Goal: Answer question/provide support

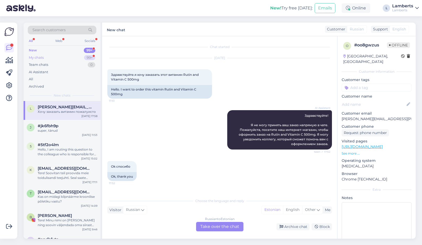
scroll to position [59, 0]
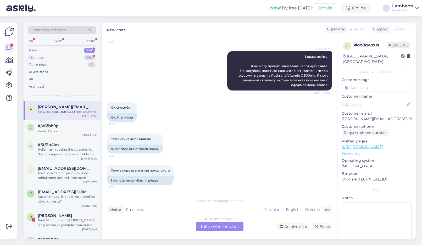
click at [84, 57] on div "99+" at bounding box center [89, 57] width 11 height 5
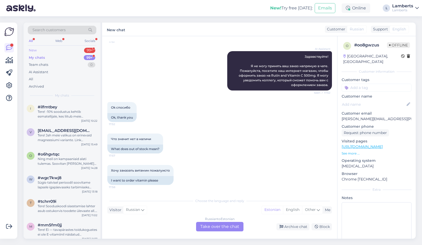
click at [85, 47] on div "New 99+" at bounding box center [62, 50] width 69 height 7
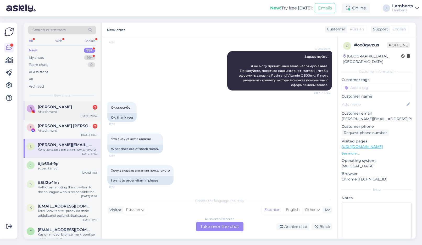
click at [70, 107] on div "[PERSON_NAME] 2" at bounding box center [68, 106] width 60 height 5
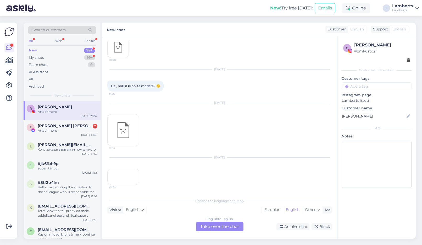
scroll to position [3853, 0]
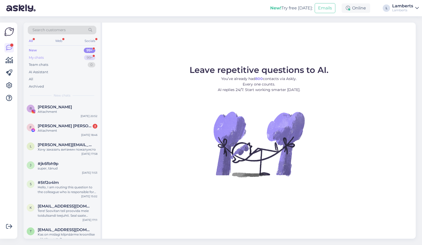
click at [79, 58] on div "My chats 99+" at bounding box center [62, 57] width 69 height 7
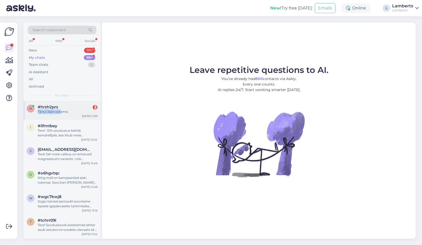
click at [61, 109] on div "Tänu! Jään ootama." at bounding box center [68, 111] width 60 height 5
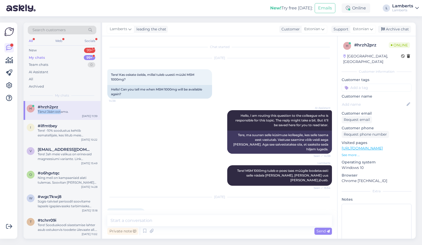
scroll to position [5, 0]
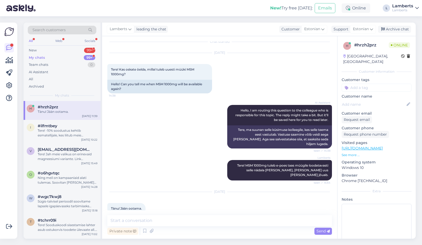
click at [189, 144] on div "AI Assistant Hello, I am routing this question to the colleague who is responsi…" at bounding box center [219, 126] width 225 height 55
click at [73, 60] on div "My chats 99+" at bounding box center [62, 57] width 69 height 7
click at [73, 50] on div "New 99+" at bounding box center [62, 50] width 69 height 7
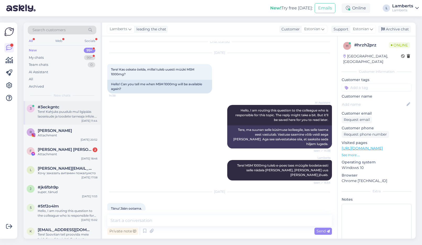
click at [59, 122] on div "3 #3eckgntc Tere! Kahjuks puudub mul ligipääs laoseisude ja toodete tarneaja in…" at bounding box center [62, 113] width 77 height 24
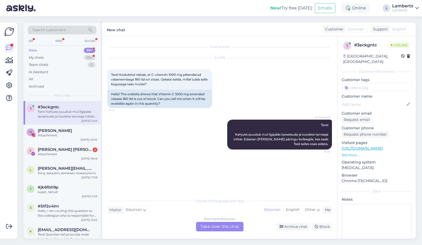
scroll to position [0, 0]
click at [224, 224] on div "Estonian to Estonian Take over the chat" at bounding box center [219, 225] width 47 height 9
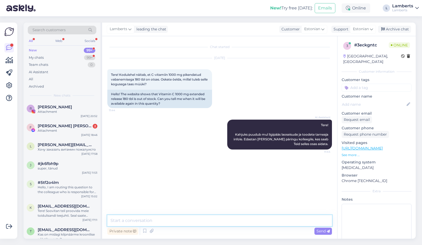
click at [221, 222] on textarea at bounding box center [219, 220] width 225 height 11
type textarea "Tere! See toode peaks meie lattu uuesti jõudma järgmise nädala alguses."
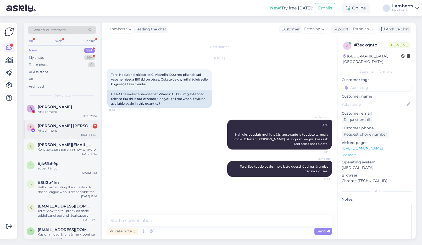
click at [75, 129] on div "Attachment" at bounding box center [68, 130] width 60 height 5
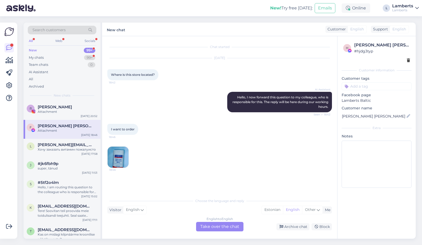
click at [118, 154] on img at bounding box center [118, 156] width 21 height 21
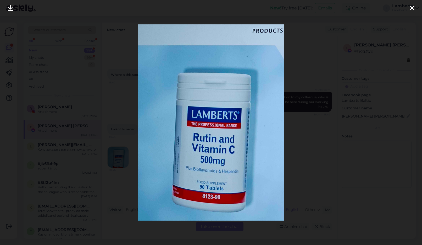
click at [310, 142] on div at bounding box center [211, 122] width 422 height 245
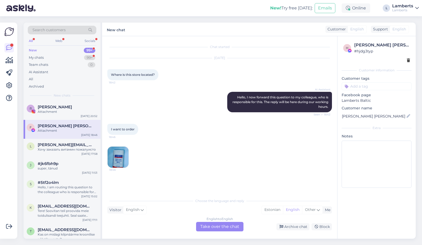
click at [223, 228] on div "English to English Take over the chat" at bounding box center [219, 225] width 47 height 9
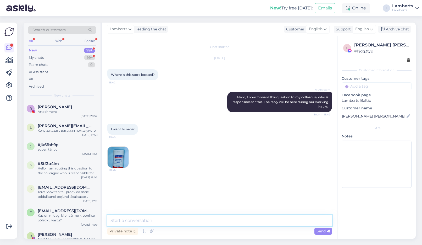
click at [200, 220] on textarea at bounding box center [219, 220] width 225 height 11
click at [230, 219] on textarea "Hello! Our store is located in Estonia. We don't have a" at bounding box center [219, 220] width 225 height 11
paste textarea "brand store"
drag, startPoint x: 111, startPoint y: 74, endPoint x: 154, endPoint y: 77, distance: 43.1
click at [154, 77] on div "Where is this store located? 18:42" at bounding box center [132, 74] width 51 height 11
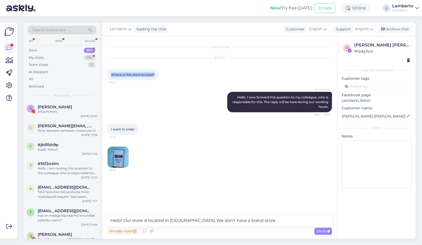
copy span "Where is this store located?"
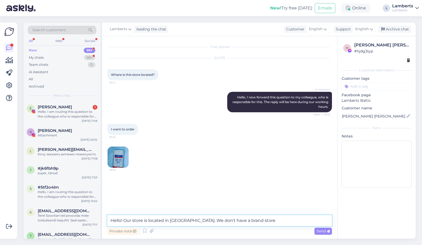
drag, startPoint x: 257, startPoint y: 219, endPoint x: 124, endPoint y: 220, distance: 133.3
click at [124, 220] on textarea "Hello! Our store is located in Estonia. We don't have a brand store" at bounding box center [219, 220] width 225 height 11
paste textarea "company is based in Estonia and we don’t have a physical store. All our product…"
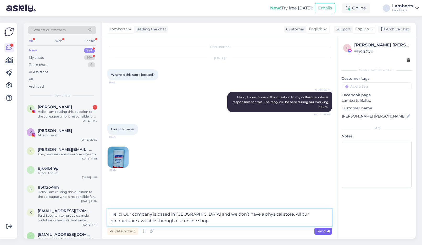
type textarea "Hello! Our company is based in Estonia and we don’t have a physical store. All …"
click at [317, 232] on span "Send" at bounding box center [323, 230] width 13 height 5
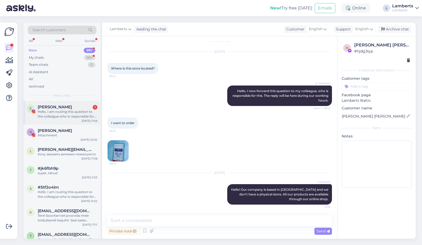
click at [69, 110] on div "Hello, I am routing this question to the colleague who is responsible for this …" at bounding box center [68, 113] width 60 height 9
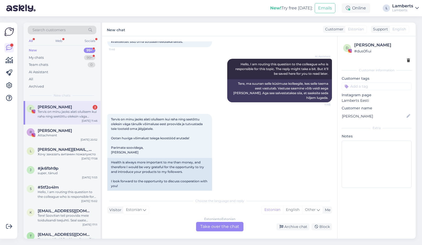
scroll to position [137, 0]
